Goal: Check status: Check status

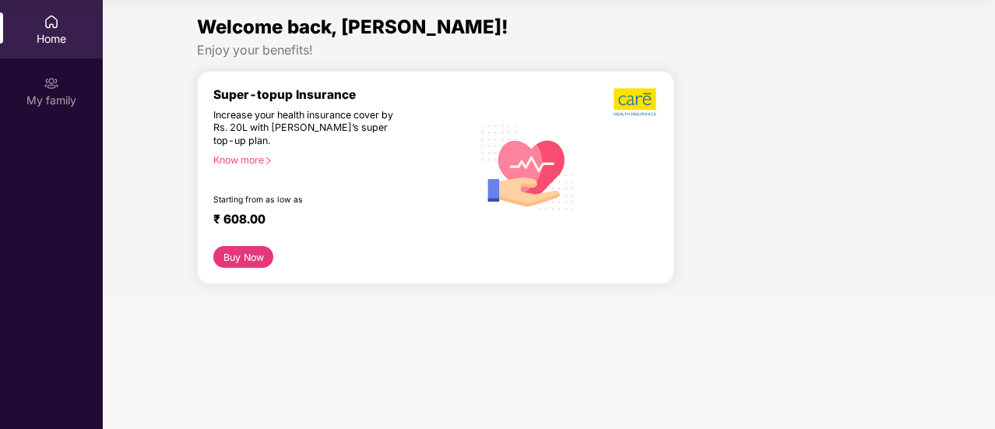
scroll to position [85, 0]
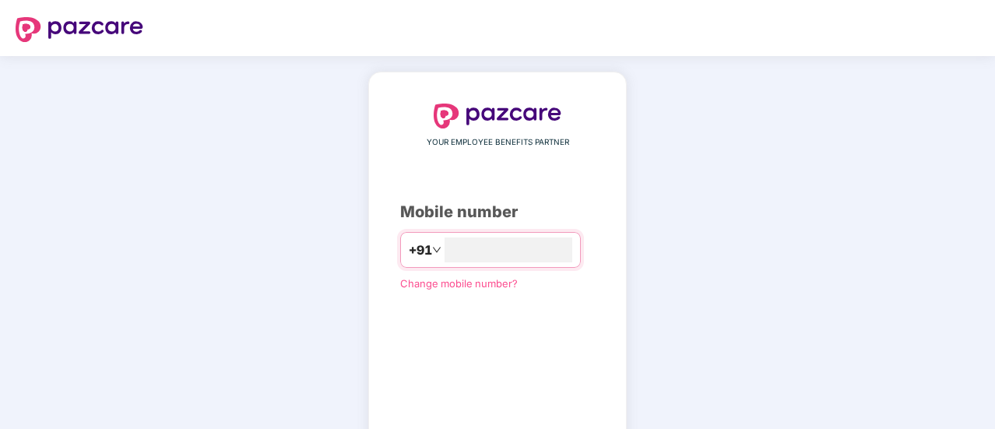
click at [513, 230] on div "YOUR EMPLOYEE BENEFITS PARTNER Mobile number +91 Change mobile number? Send OTP" at bounding box center [497, 287] width 195 height 366
click at [518, 256] on input "number" at bounding box center [508, 249] width 128 height 25
type input "**********"
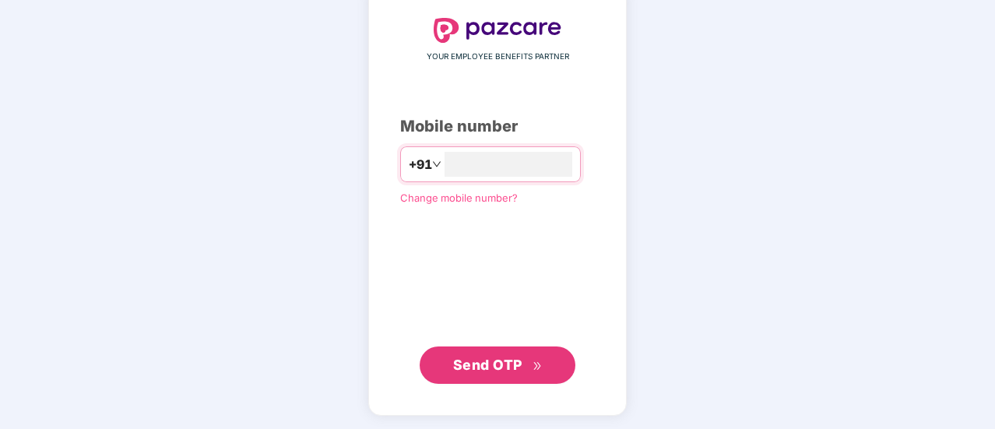
click at [488, 371] on span "Send OTP" at bounding box center [487, 365] width 69 height 16
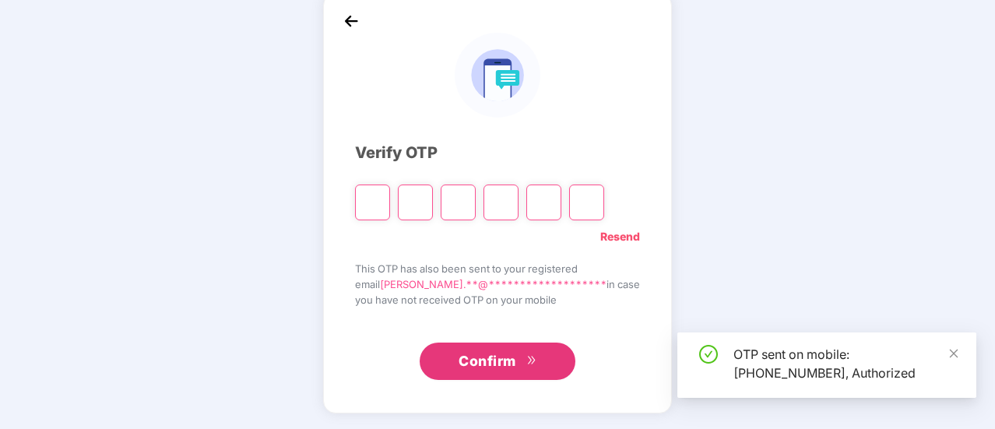
scroll to position [78, 0]
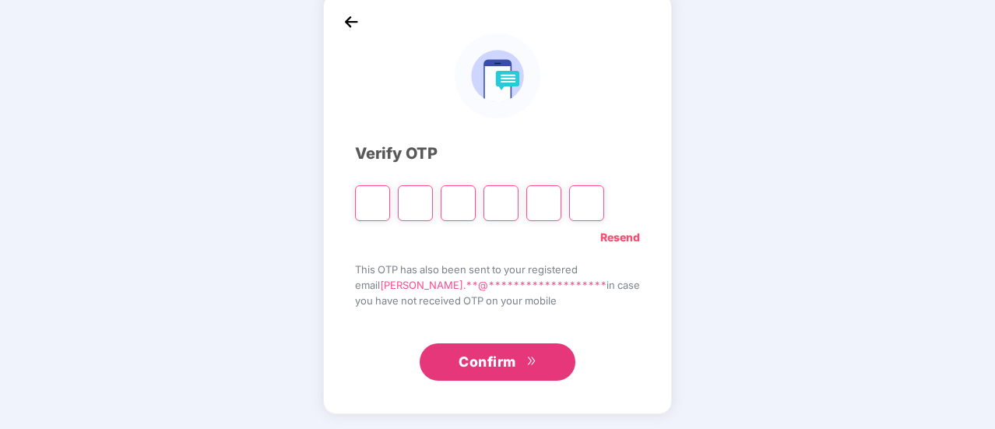
type input "*"
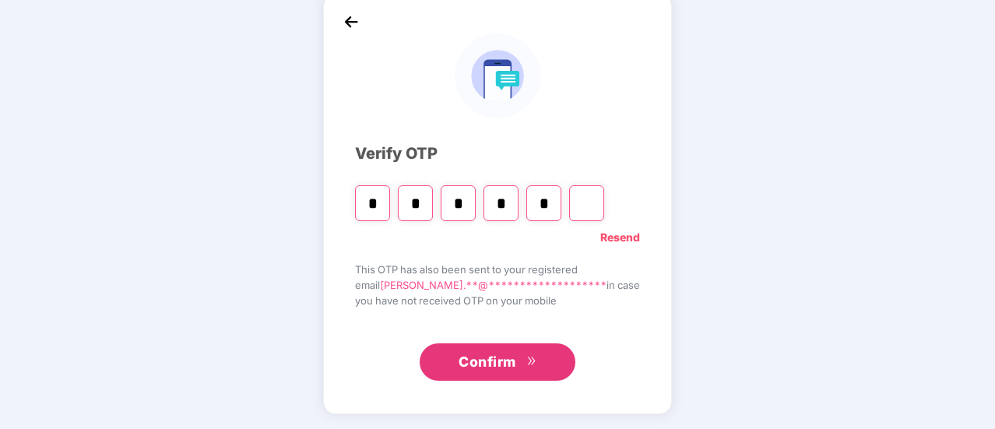
type input "*"
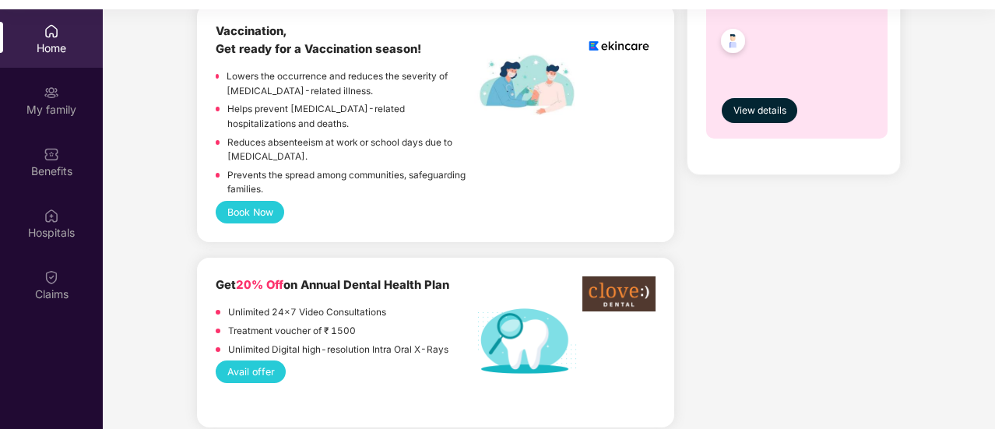
scroll to position [1012, 0]
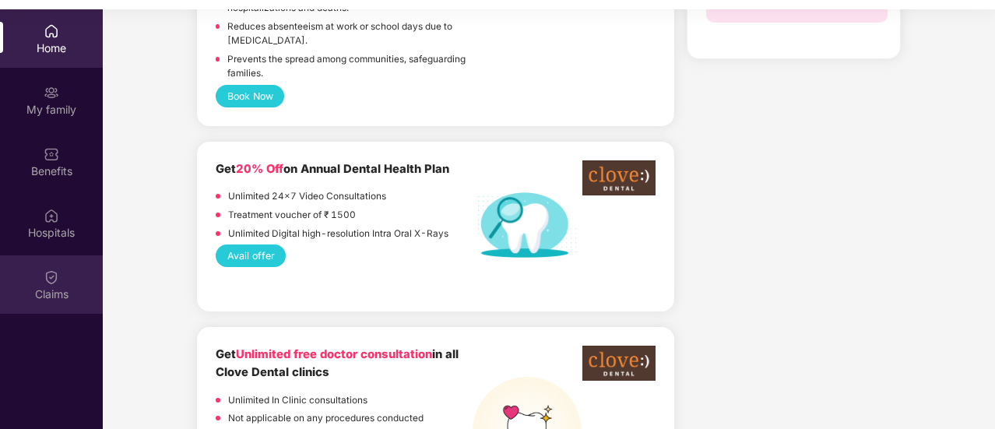
click at [72, 284] on div "Claims" at bounding box center [51, 284] width 103 height 58
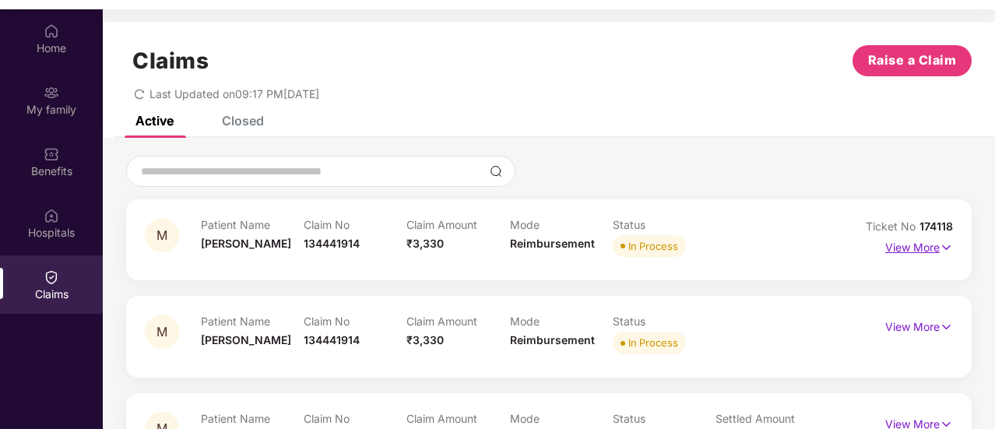
click at [895, 244] on p "View More" at bounding box center [919, 245] width 68 height 21
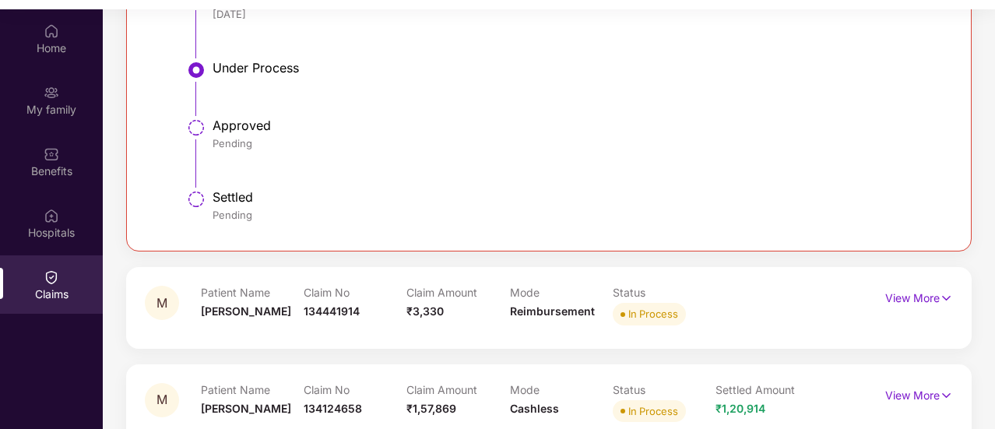
scroll to position [623, 0]
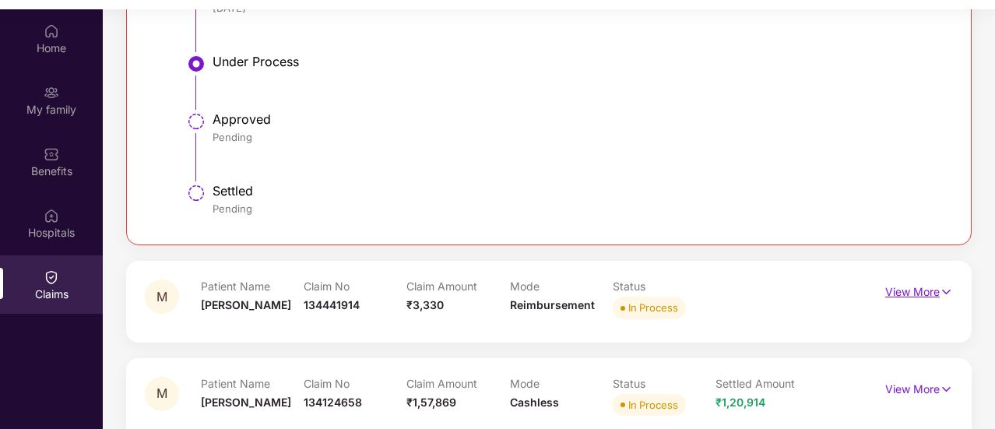
click at [933, 293] on p "View More" at bounding box center [919, 289] width 68 height 21
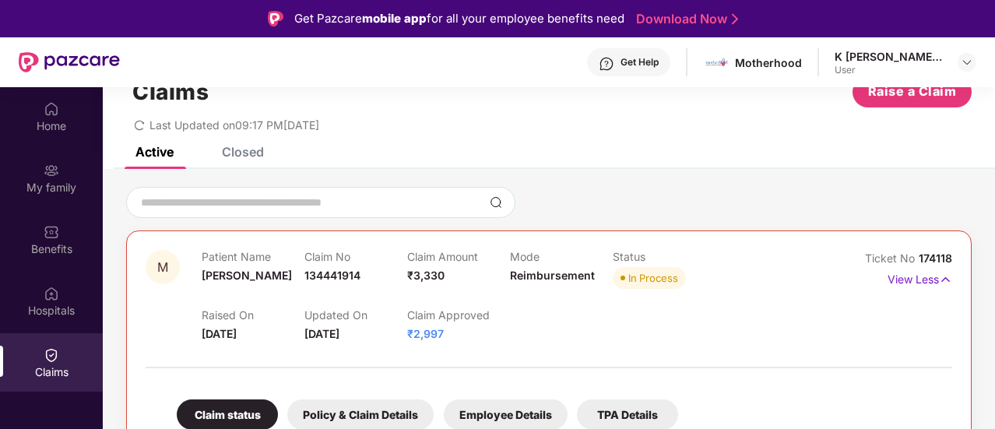
scroll to position [78, 0]
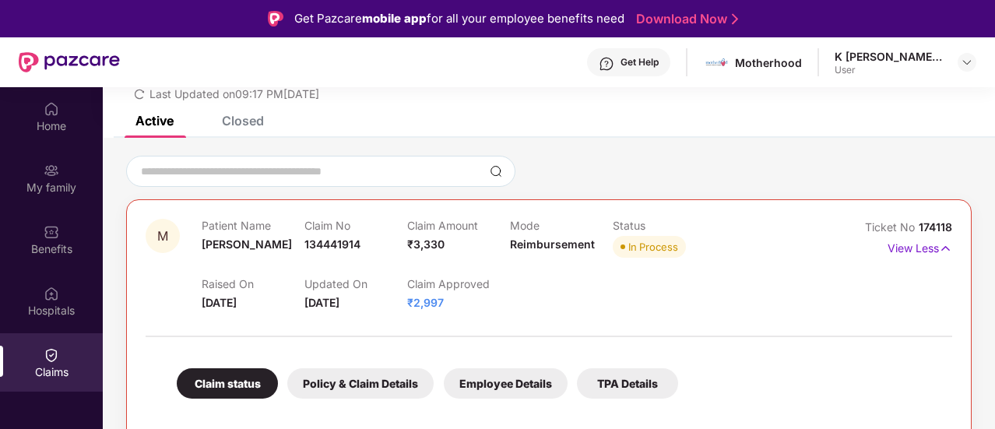
click at [431, 306] on span "₹2,997" at bounding box center [425, 302] width 37 height 13
